Goal: Information Seeking & Learning: Learn about a topic

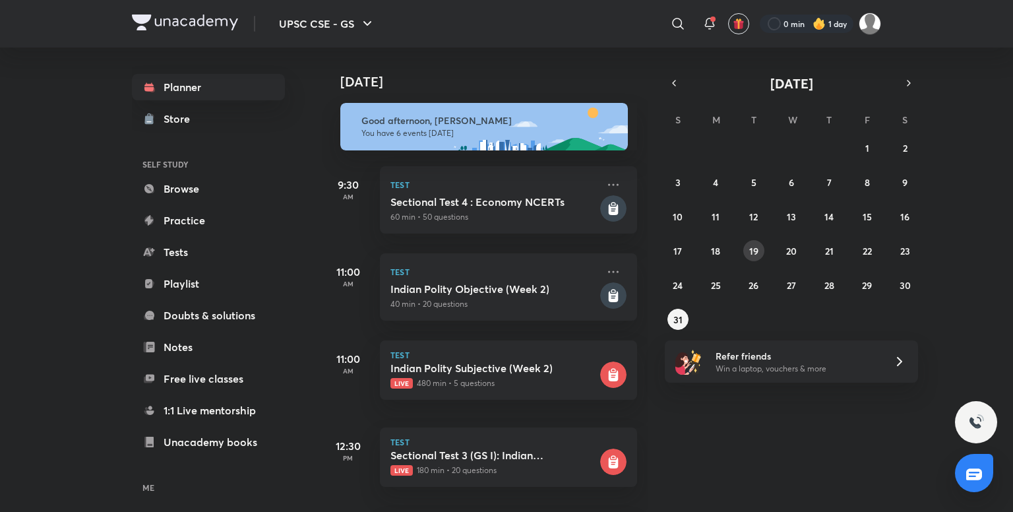
click at [747, 249] on button "19" at bounding box center [753, 250] width 21 height 21
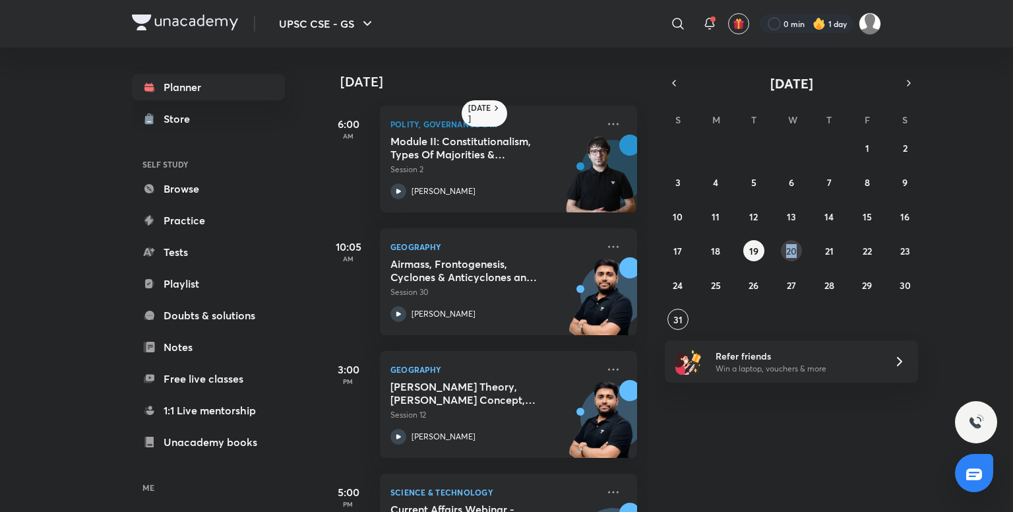
drag, startPoint x: 775, startPoint y: 253, endPoint x: 797, endPoint y: 245, distance: 23.4
click at [797, 245] on div "27 28 29 30 31 1 2 3 4 5 6 7 8 9 10 11 12 13 14 15 16 17 18 19 20 21 22 23 24 2…" at bounding box center [791, 233] width 253 height 193
click at [797, 245] on abbr "20" at bounding box center [791, 251] width 11 height 13
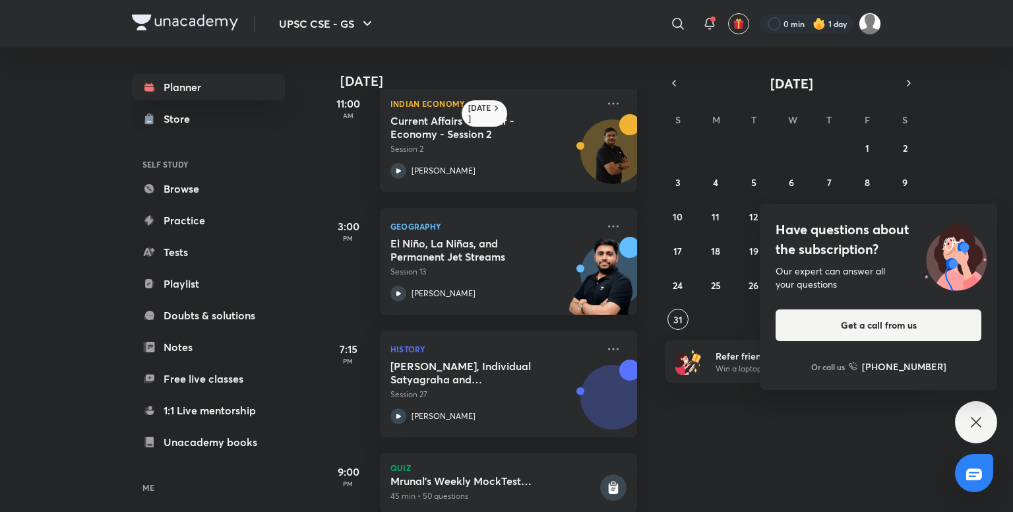
scroll to position [274, 0]
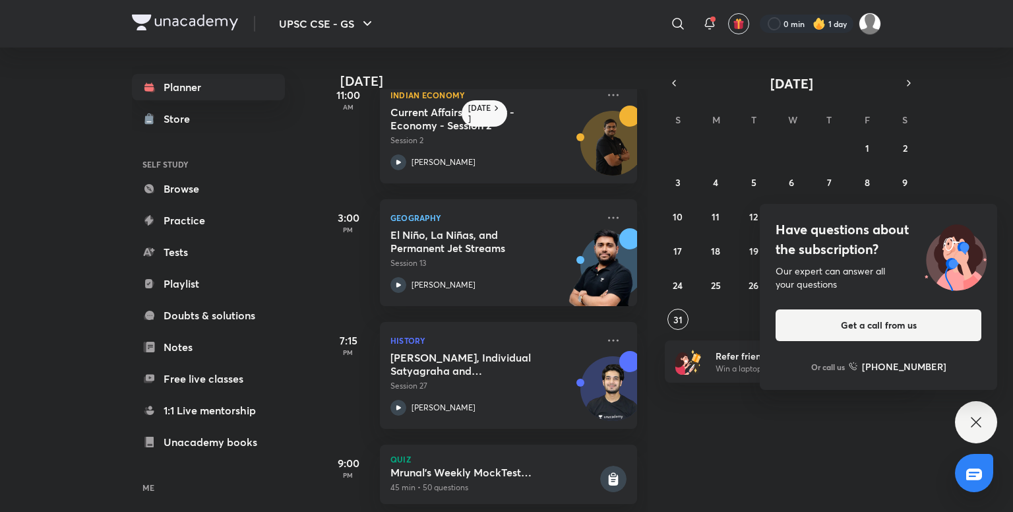
click at [980, 431] on div "Have questions about the subscription? Our expert can answer all your questions…" at bounding box center [976, 422] width 42 height 42
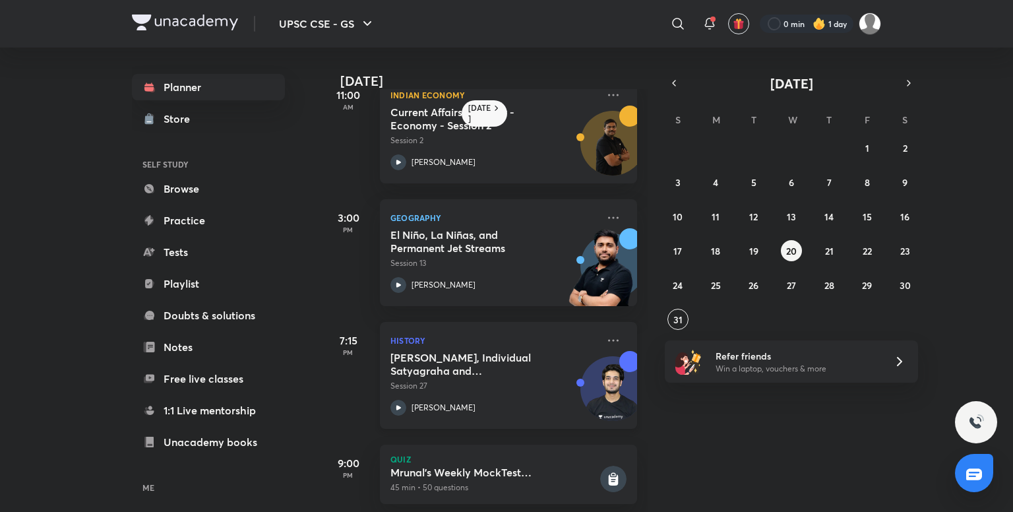
scroll to position [299, 0]
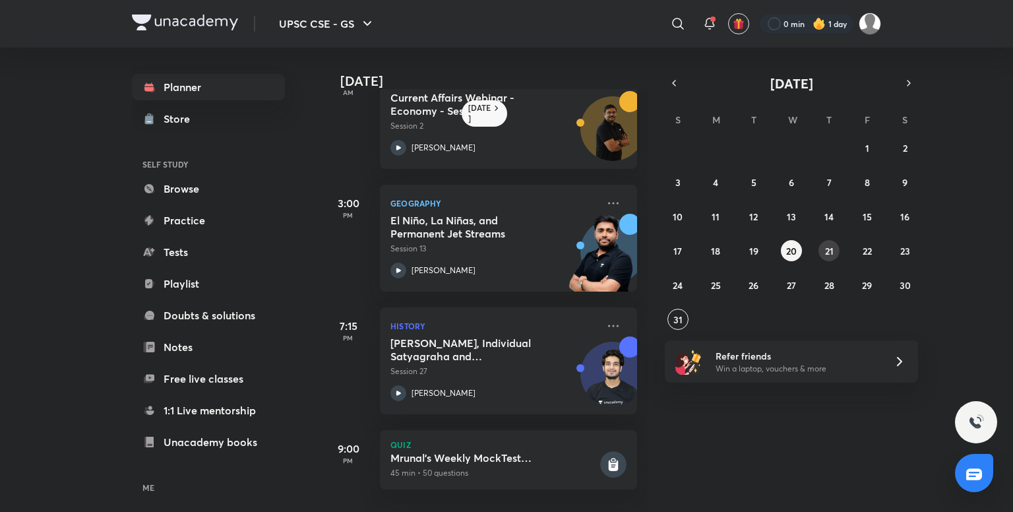
click at [822, 243] on button "21" at bounding box center [829, 250] width 21 height 21
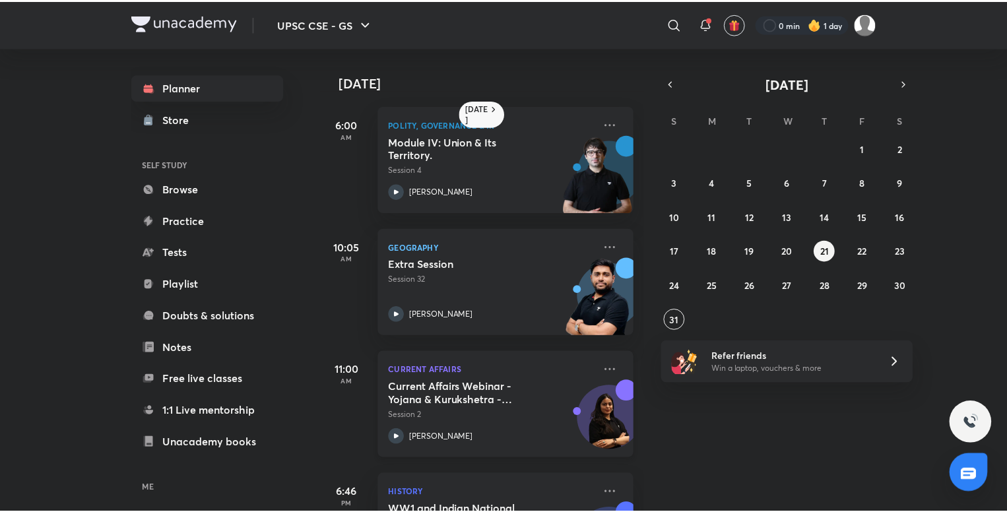
scroll to position [89, 0]
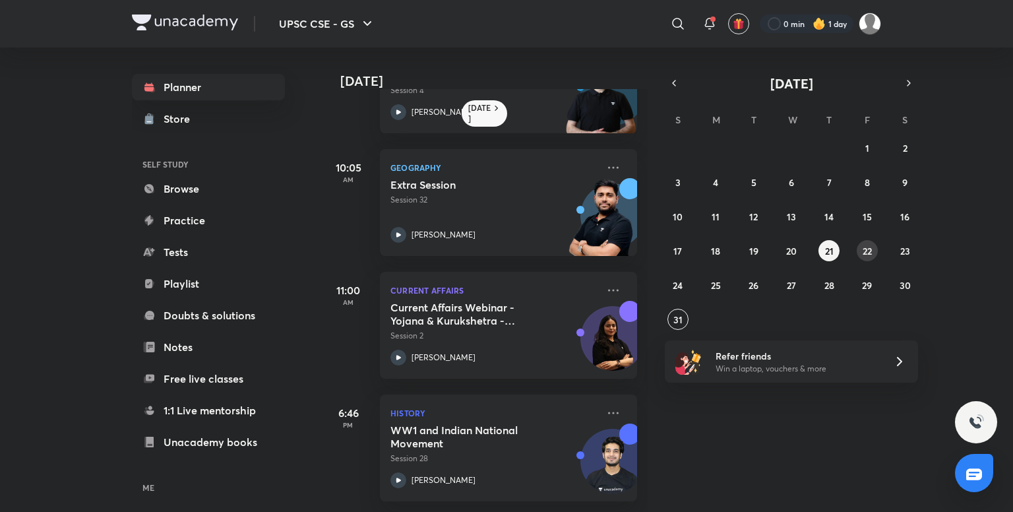
click at [867, 254] on abbr "22" at bounding box center [867, 251] width 9 height 13
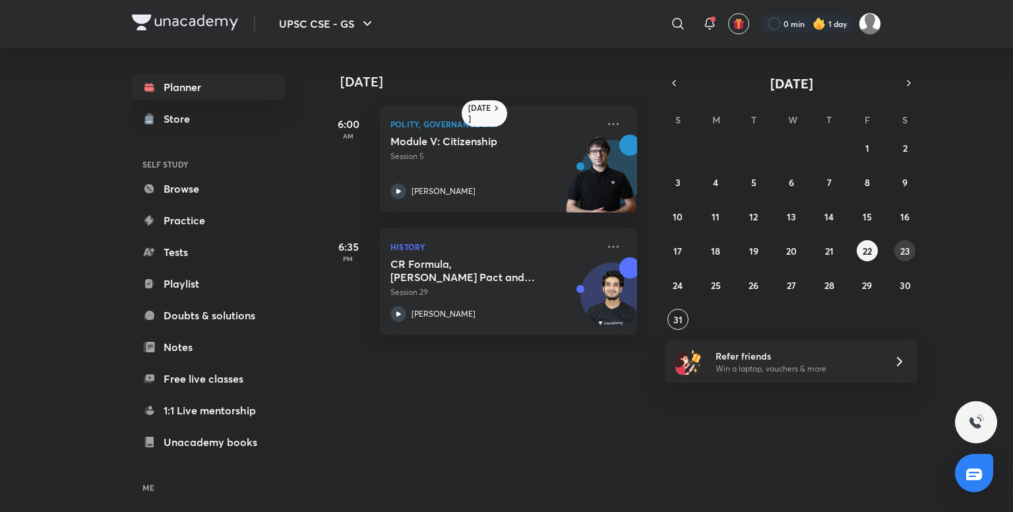
click at [905, 253] on abbr "23" at bounding box center [905, 251] width 10 height 13
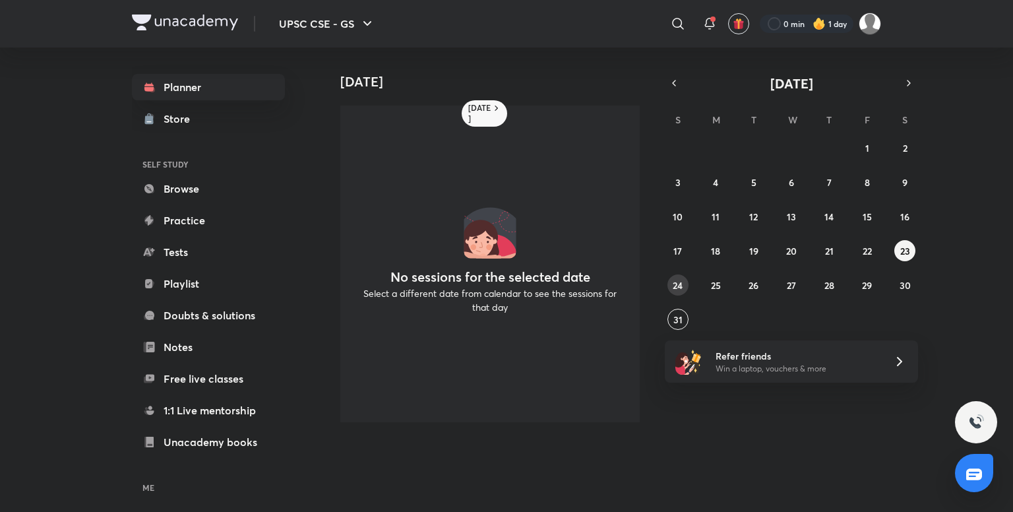
click at [678, 282] on abbr "24" at bounding box center [678, 285] width 10 height 13
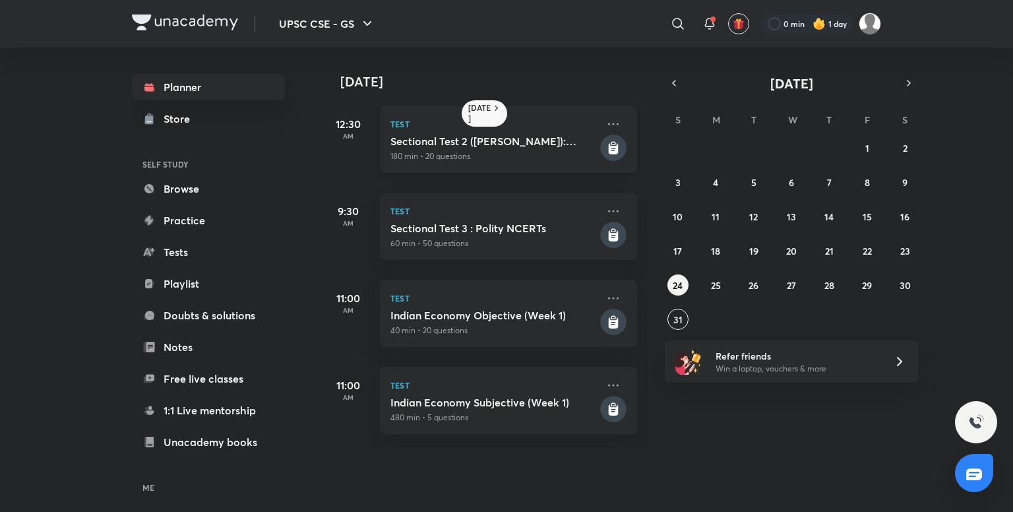
click at [521, 156] on p "180 min • 20 questions" at bounding box center [493, 156] width 207 height 12
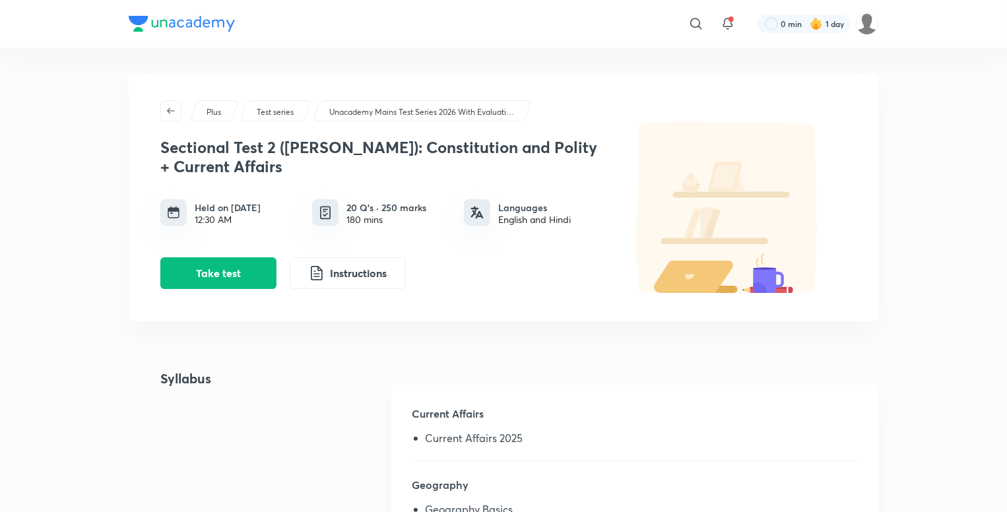
drag, startPoint x: 497, startPoint y: 402, endPoint x: 285, endPoint y: 427, distance: 213.2
click at [285, 427] on div "Syllabus Current Affairs Current Affairs 2025 Geography Geography Basics" at bounding box center [503, 460] width 749 height 183
click at [235, 276] on button "Take test" at bounding box center [218, 272] width 116 height 32
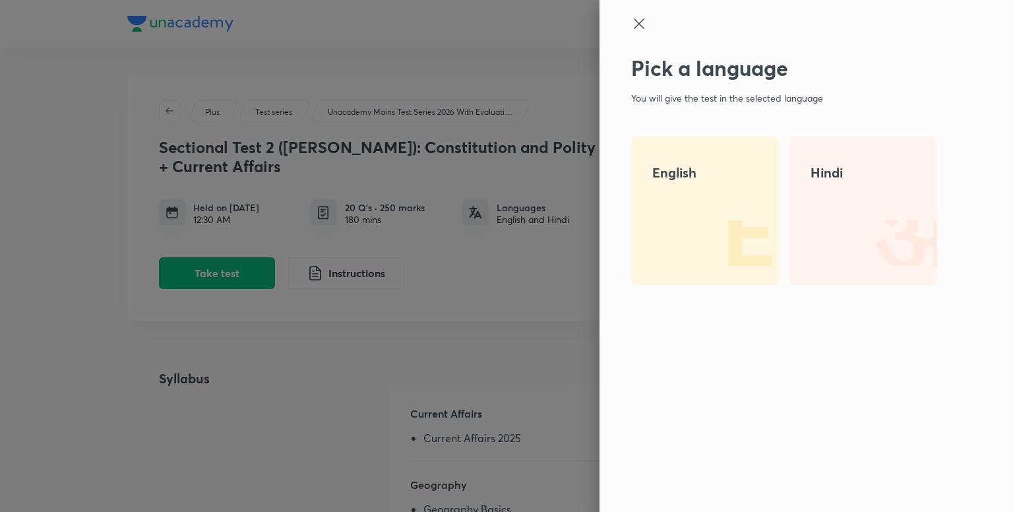
click at [739, 167] on h4 "English" at bounding box center [705, 173] width 106 height 20
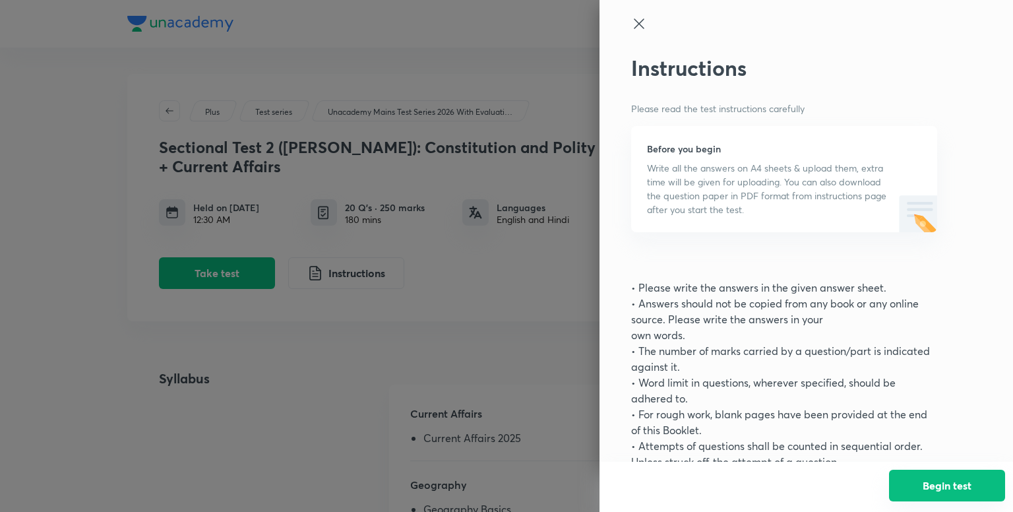
click at [932, 480] on button "Begin test" at bounding box center [947, 486] width 116 height 32
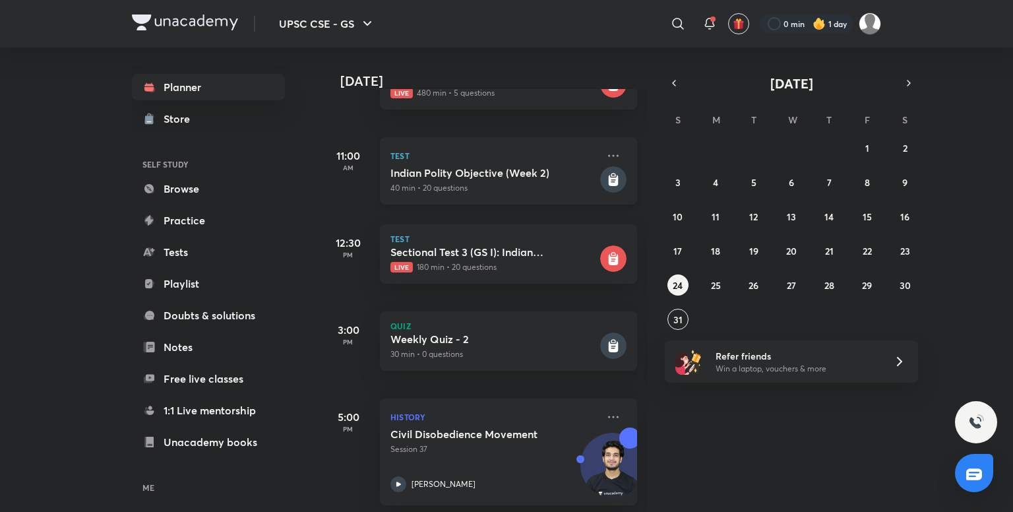
scroll to position [217, 0]
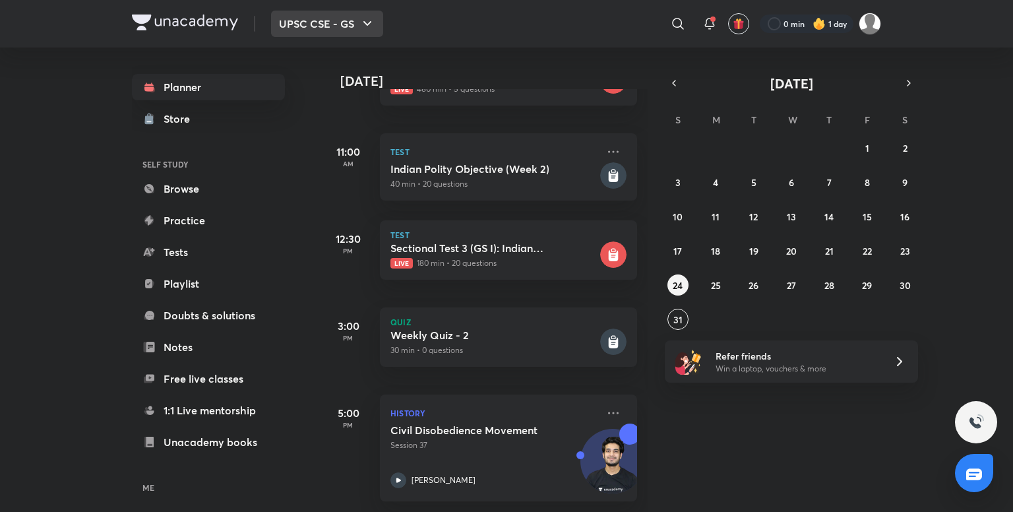
click at [346, 19] on button "UPSC CSE - GS" at bounding box center [327, 24] width 112 height 26
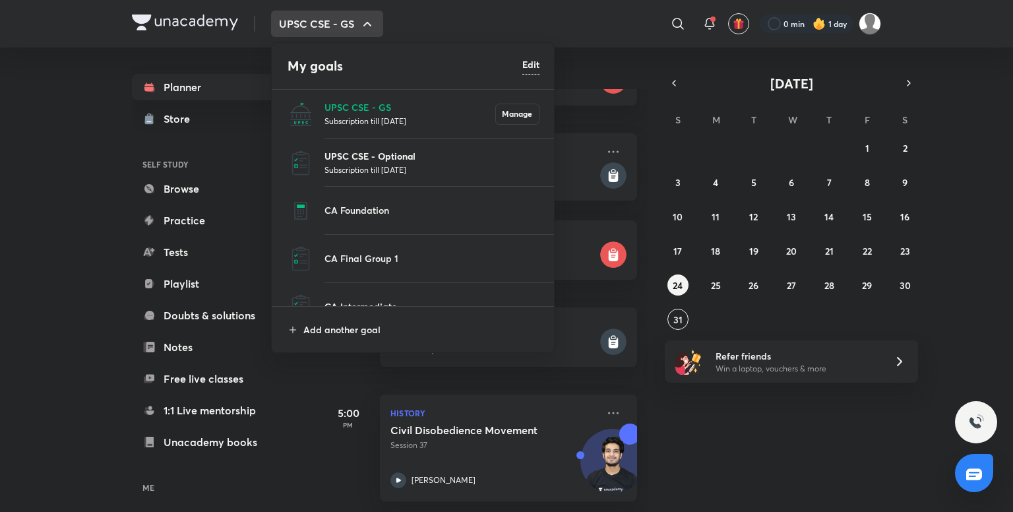
click at [336, 155] on p "UPSC CSE - Optional" at bounding box center [432, 156] width 215 height 14
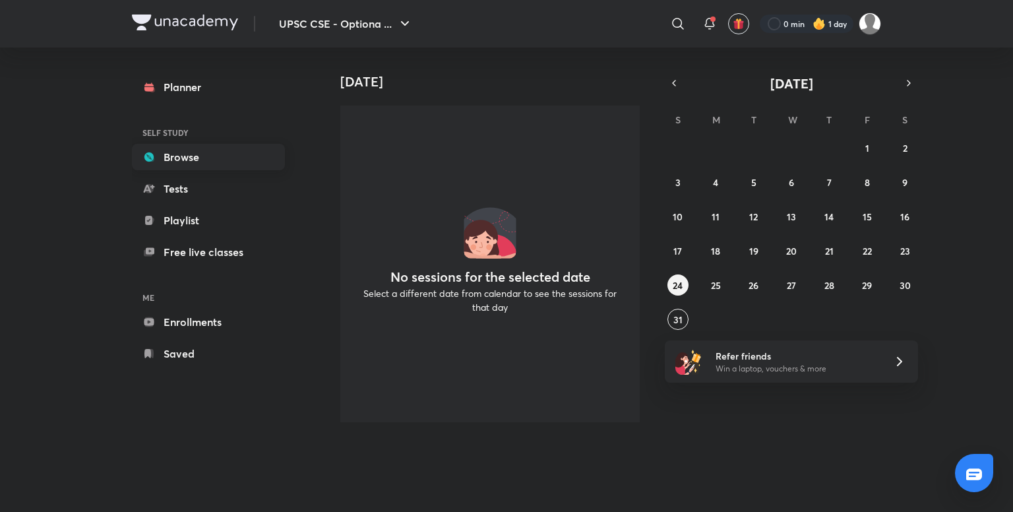
click at [166, 167] on link "Browse" at bounding box center [208, 157] width 153 height 26
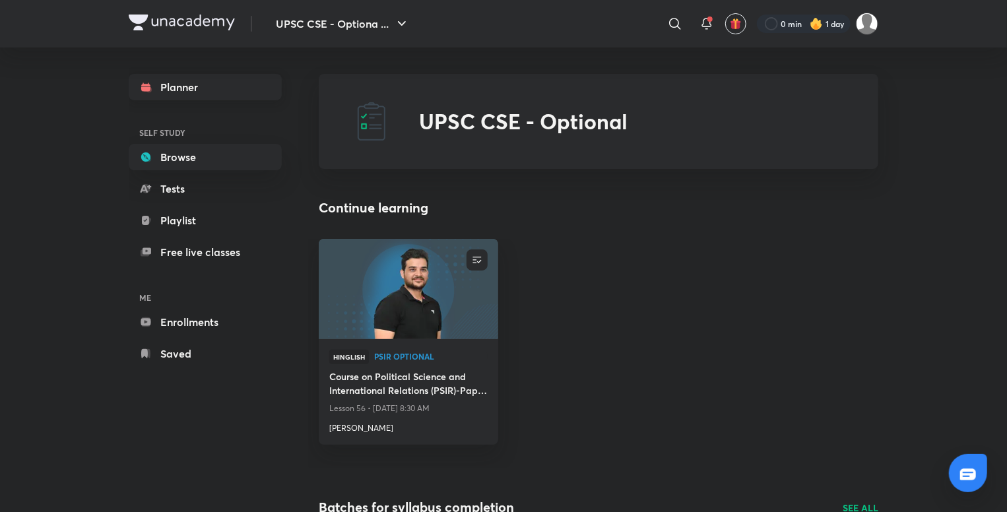
click at [221, 80] on link "Planner" at bounding box center [205, 87] width 153 height 26
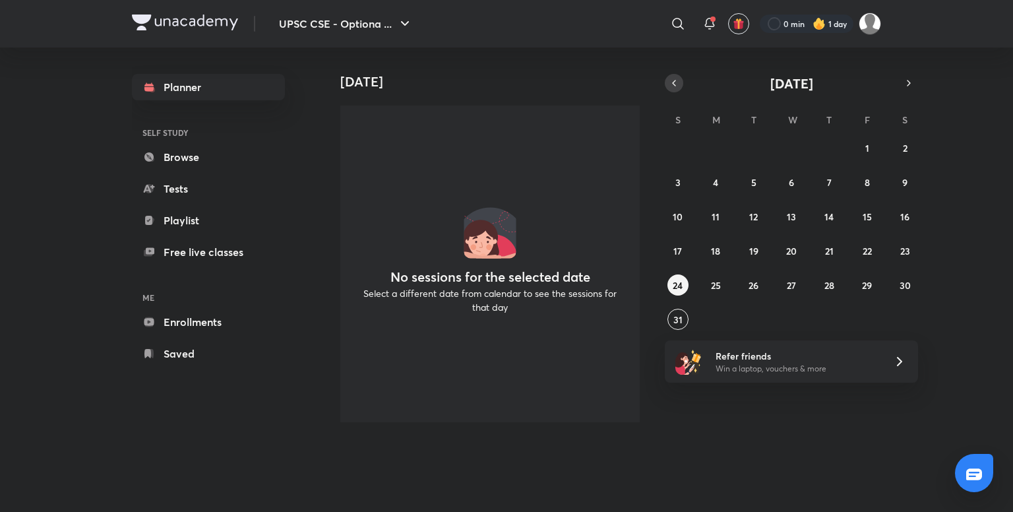
click at [673, 83] on icon "button" at bounding box center [674, 83] width 11 height 12
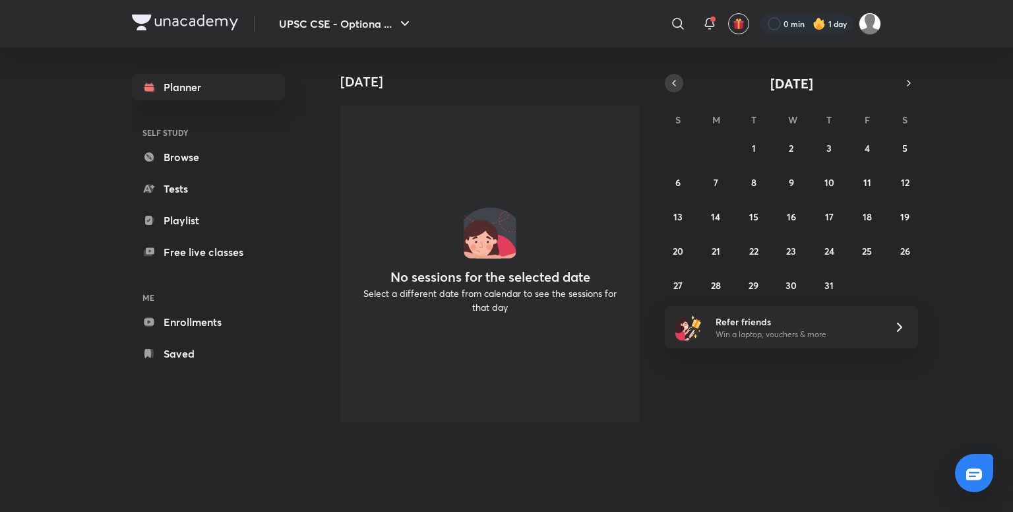
click at [673, 83] on icon "button" at bounding box center [674, 83] width 11 height 12
click at [830, 226] on button "19" at bounding box center [829, 216] width 21 height 21
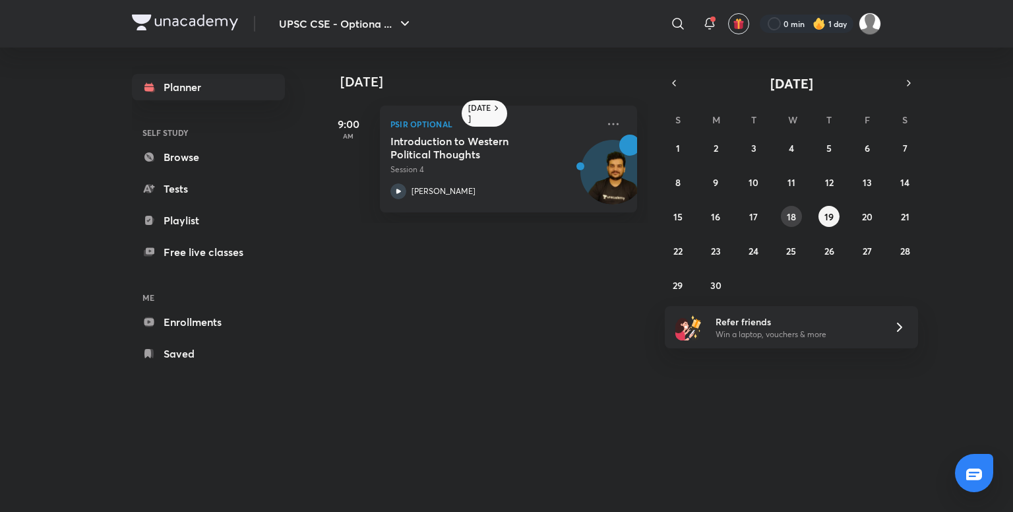
click at [795, 214] on abbr "18" at bounding box center [791, 216] width 9 height 13
click at [757, 212] on abbr "17" at bounding box center [753, 216] width 9 height 13
click at [794, 212] on abbr "18" at bounding box center [791, 216] width 9 height 13
click at [518, 180] on div "Proving that PSIR PYQs are Most Predictable of all Optional. Session 3 [PERSON_…" at bounding box center [493, 167] width 207 height 65
click at [829, 220] on abbr "19" at bounding box center [829, 216] width 9 height 13
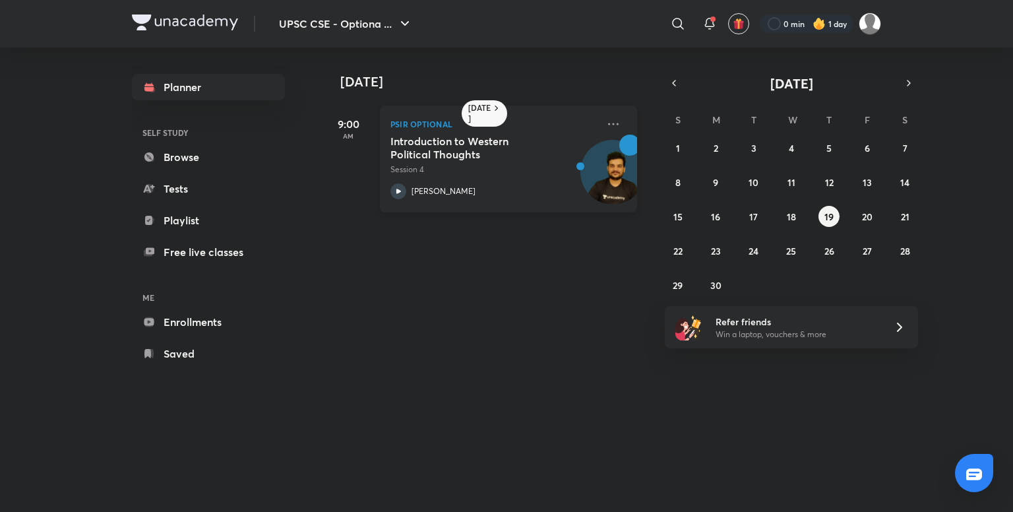
click at [553, 154] on h5 "Introduction to Western Political Thoughts" at bounding box center [472, 148] width 164 height 26
